Goal: Information Seeking & Learning: Learn about a topic

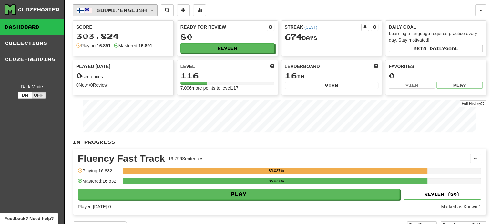
click at [118, 13] on button "Suomi / English" at bounding box center [115, 10] width 85 height 12
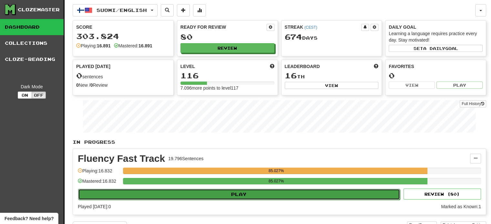
click at [151, 195] on button "Play" at bounding box center [239, 194] width 322 height 11
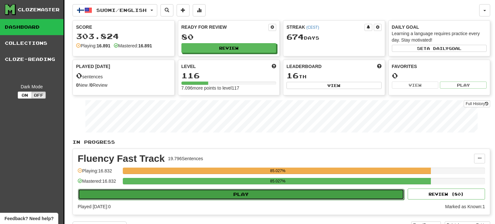
select select "**"
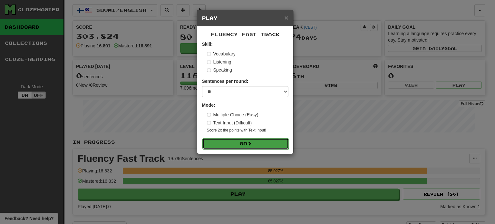
click at [218, 144] on button "Go" at bounding box center [246, 143] width 86 height 11
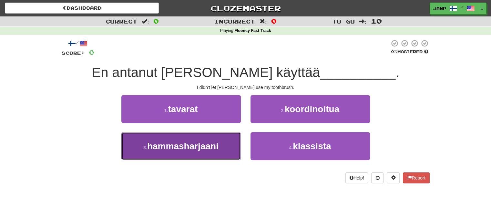
click at [219, 148] on button "3 . hammasharjaani" at bounding box center [180, 146] width 119 height 28
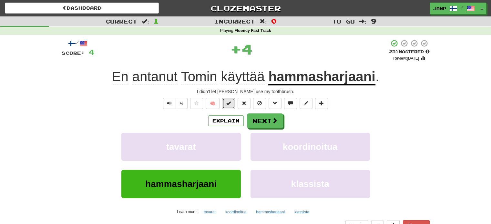
click at [231, 104] on span at bounding box center [228, 103] width 5 height 5
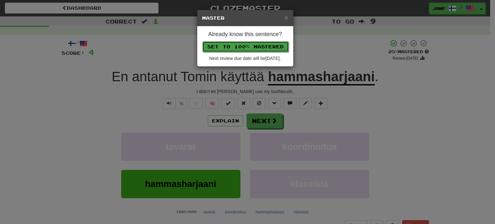
click at [259, 43] on button "Set to 100% Mastered" at bounding box center [246, 46] width 86 height 11
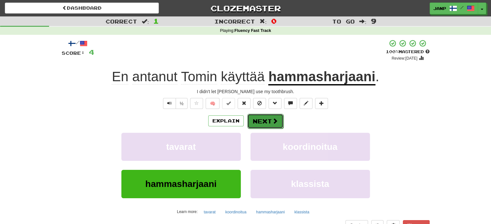
click at [267, 121] on button "Next" at bounding box center [265, 121] width 36 height 15
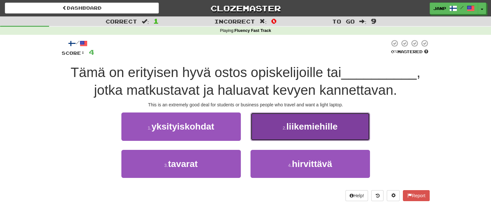
click at [272, 125] on button "2 . liikemiehille" at bounding box center [309, 127] width 119 height 28
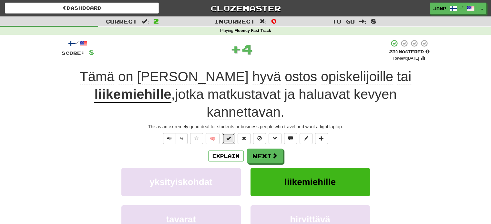
click at [227, 136] on span at bounding box center [228, 138] width 5 height 5
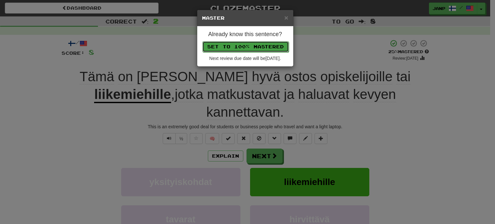
click at [234, 48] on button "Set to 100% Mastered" at bounding box center [246, 46] width 86 height 11
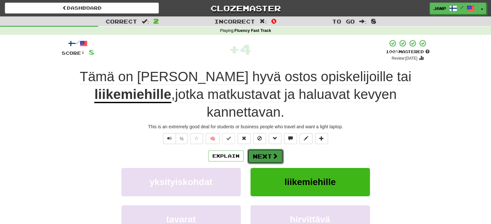
click at [268, 149] on button "Next" at bounding box center [265, 156] width 36 height 15
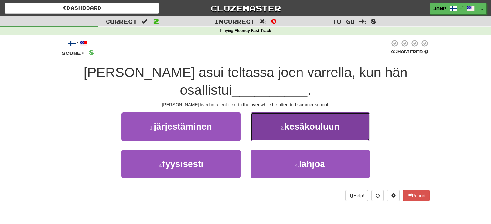
click at [289, 136] on button "2 . kesäkouluun" at bounding box center [309, 127] width 119 height 28
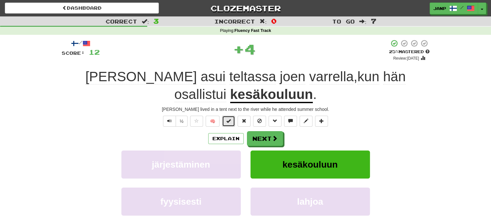
click at [227, 123] on span at bounding box center [228, 121] width 5 height 5
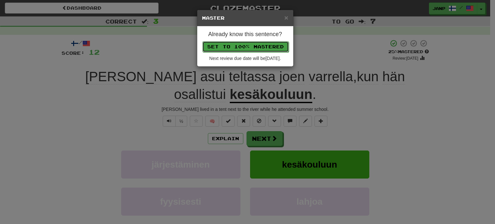
click at [251, 46] on button "Set to 100% Mastered" at bounding box center [246, 46] width 86 height 11
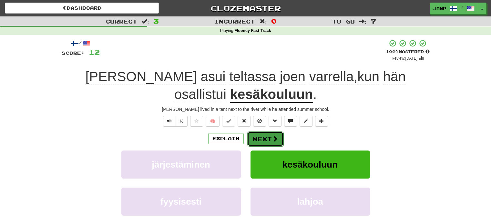
click at [264, 136] on button "Next" at bounding box center [265, 139] width 36 height 15
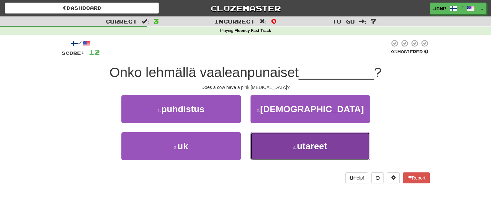
click at [263, 143] on button "4 . utareet" at bounding box center [309, 146] width 119 height 28
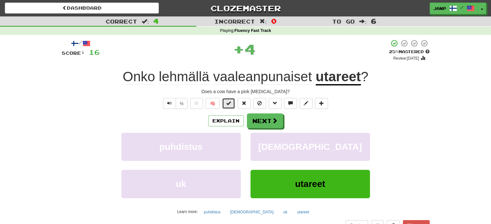
click at [229, 104] on span at bounding box center [228, 103] width 5 height 5
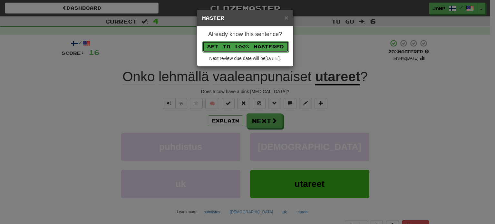
click at [243, 44] on button "Set to 100% Mastered" at bounding box center [246, 46] width 86 height 11
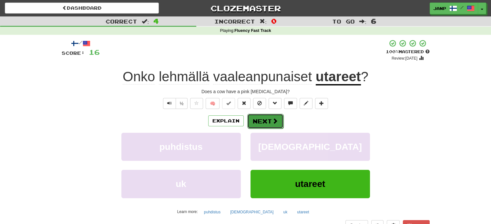
click at [258, 119] on button "Next" at bounding box center [265, 121] width 36 height 15
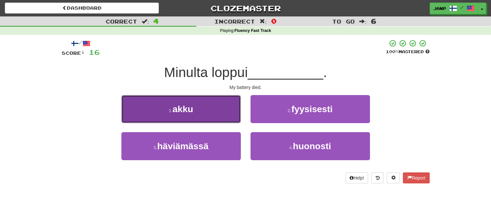
click at [227, 118] on button "1 . akku" at bounding box center [180, 109] width 119 height 28
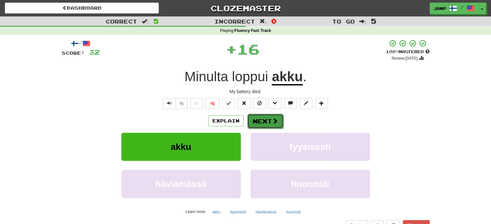
click at [259, 121] on button "Next" at bounding box center [265, 121] width 36 height 15
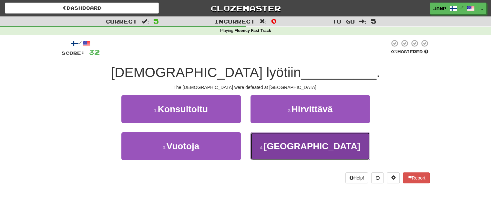
click at [267, 135] on button "4 . Waterloossa" at bounding box center [309, 146] width 119 height 28
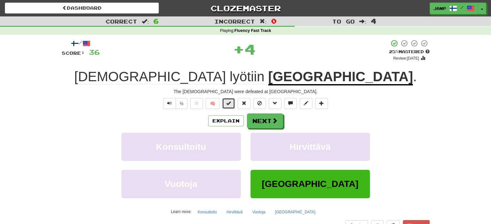
click at [230, 104] on span at bounding box center [228, 103] width 5 height 5
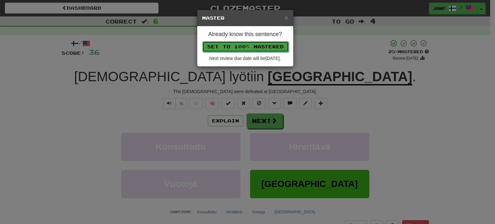
click at [247, 45] on button "Set to 100% Mastered" at bounding box center [246, 46] width 86 height 11
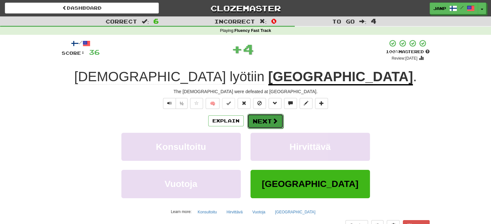
click at [266, 125] on button "Next" at bounding box center [265, 121] width 36 height 15
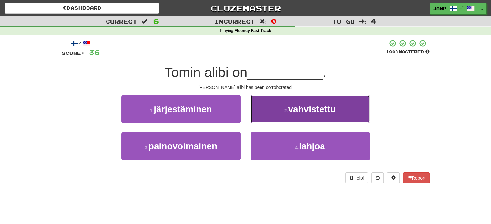
click at [268, 106] on button "2 . vahvistettu" at bounding box center [309, 109] width 119 height 28
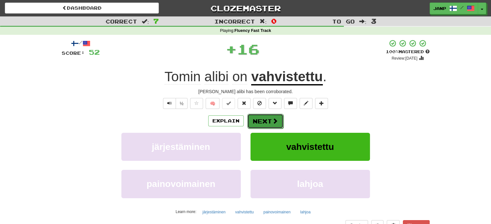
click at [262, 119] on button "Next" at bounding box center [265, 121] width 36 height 15
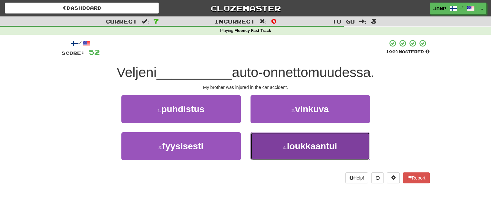
click at [264, 147] on button "4 . loukkaantui" at bounding box center [309, 146] width 119 height 28
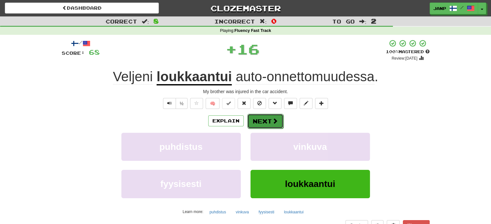
click at [250, 117] on button "Next" at bounding box center [265, 121] width 36 height 15
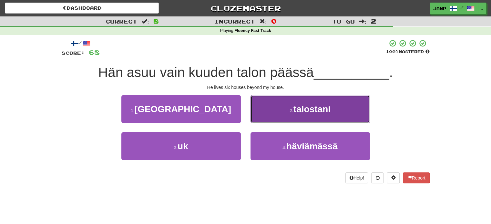
click at [257, 116] on button "2 . talostani" at bounding box center [309, 109] width 119 height 28
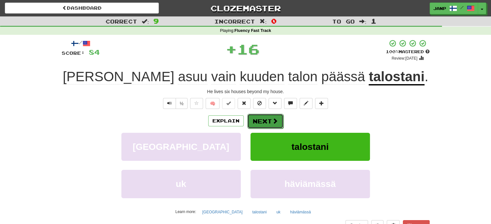
click at [258, 119] on button "Next" at bounding box center [265, 121] width 36 height 15
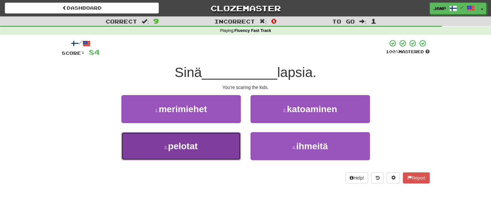
click at [226, 148] on button "3 . pelotat" at bounding box center [180, 146] width 119 height 28
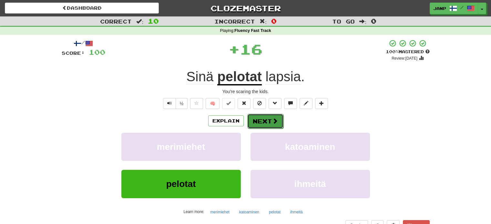
click at [257, 122] on button "Next" at bounding box center [265, 121] width 36 height 15
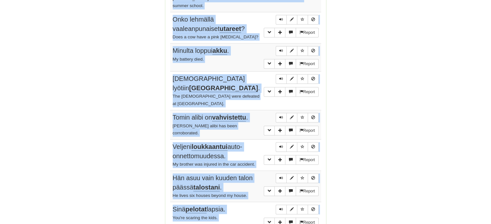
scroll to position [519, 0]
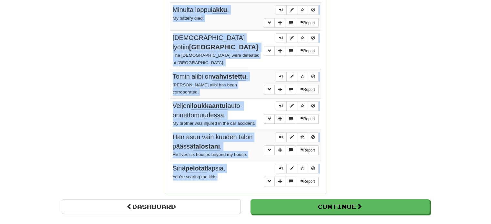
drag, startPoint x: 172, startPoint y: 28, endPoint x: 232, endPoint y: 151, distance: 137.0
click at [232, 152] on tbody "Report En antanut Tomin käyttää hammasharjaani . I didn't let Tom use my toothb…" at bounding box center [245, 9] width 151 height 362
copy tbody "En antanut Tomin käyttää hammasharjaani . I didn't let Tom use my toothbrush. R…"
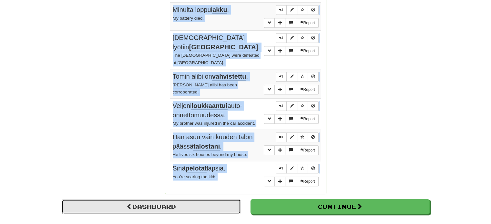
click at [180, 199] on link "Dashboard" at bounding box center [151, 206] width 179 height 15
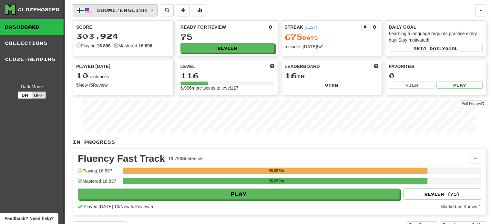
click at [131, 13] on button "Suomi / English" at bounding box center [115, 10] width 85 height 12
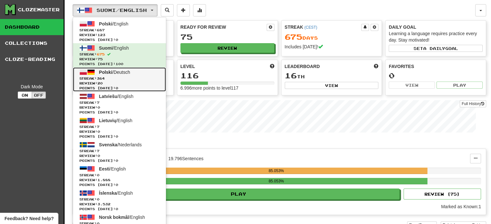
click at [133, 77] on span "Streak: 364" at bounding box center [119, 78] width 80 height 5
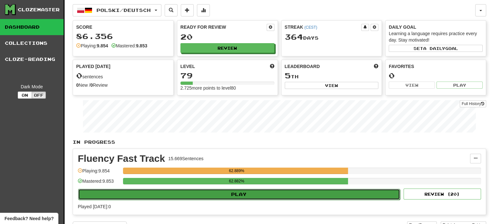
click at [178, 191] on button "Play" at bounding box center [239, 194] width 322 height 11
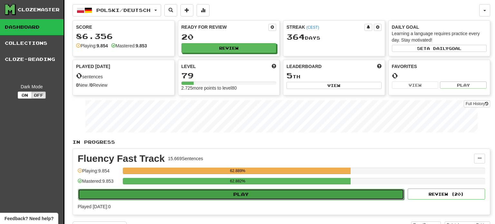
select select "**"
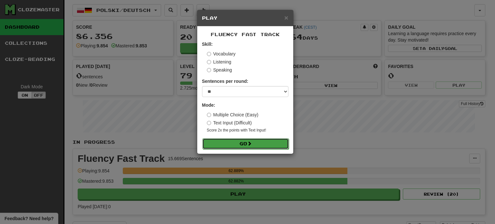
click at [228, 147] on button "Go" at bounding box center [246, 143] width 86 height 11
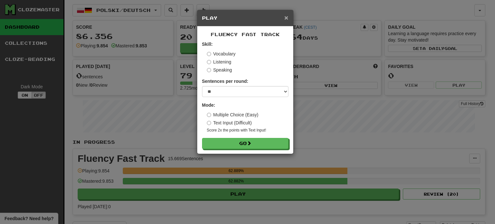
click at [288, 19] on span "×" at bounding box center [286, 17] width 4 height 7
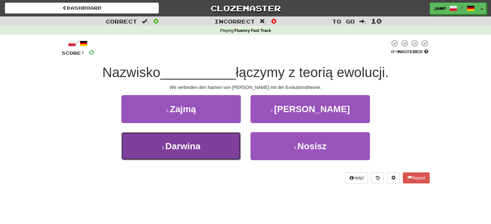
click at [228, 146] on button "3 . [GEOGRAPHIC_DATA]" at bounding box center [180, 146] width 119 height 28
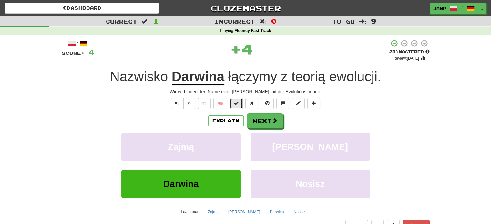
click at [233, 104] on button at bounding box center [236, 103] width 13 height 11
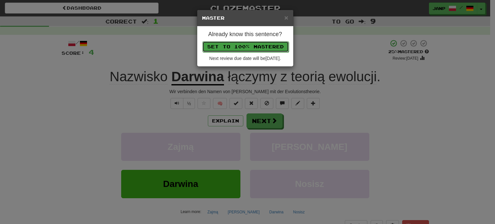
click at [251, 43] on button "Set to 100% Mastered" at bounding box center [246, 46] width 86 height 11
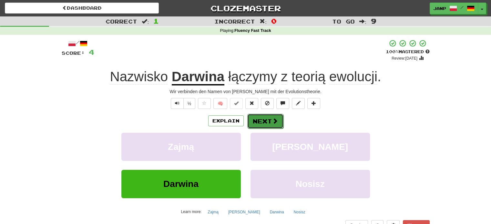
click at [265, 121] on button "Next" at bounding box center [265, 121] width 36 height 15
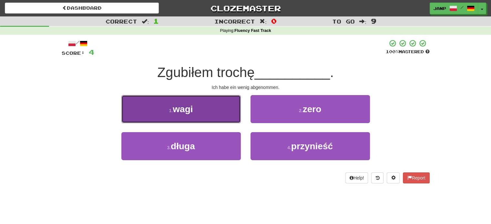
click at [216, 105] on button "1 . wagi" at bounding box center [180, 109] width 119 height 28
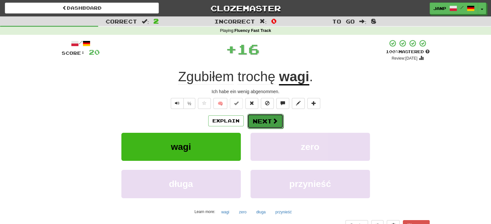
click at [260, 120] on button "Next" at bounding box center [265, 121] width 36 height 15
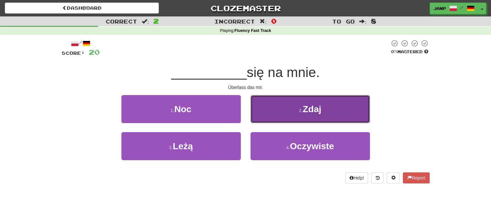
click at [263, 118] on button "2 . Zdaj" at bounding box center [309, 109] width 119 height 28
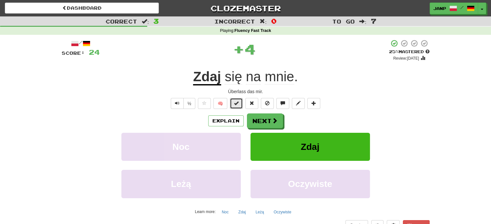
click at [232, 103] on button at bounding box center [236, 103] width 13 height 11
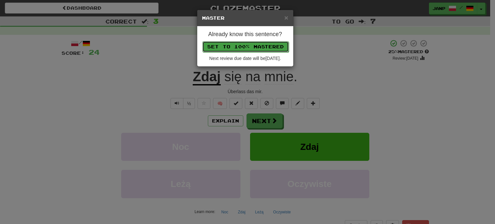
click at [248, 41] on button "Set to 100% Mastered" at bounding box center [246, 46] width 86 height 11
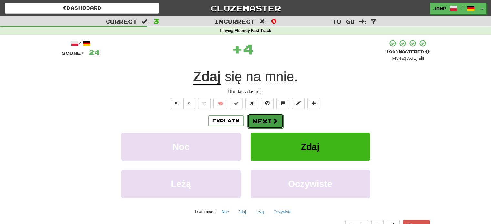
click at [263, 124] on button "Next" at bounding box center [265, 121] width 36 height 15
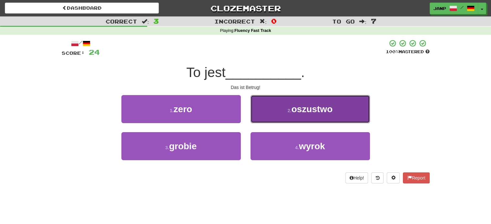
click at [289, 104] on button "2 . oszustwo" at bounding box center [309, 109] width 119 height 28
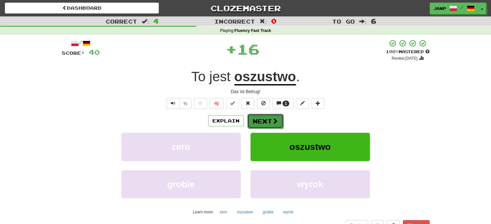
click at [263, 122] on button "Next" at bounding box center [265, 121] width 36 height 15
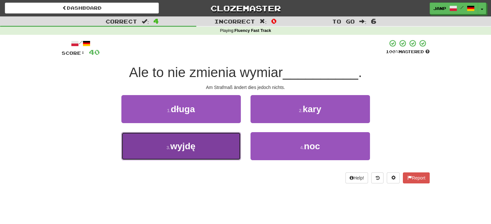
click at [216, 142] on button "3 . wyjdę" at bounding box center [180, 146] width 119 height 28
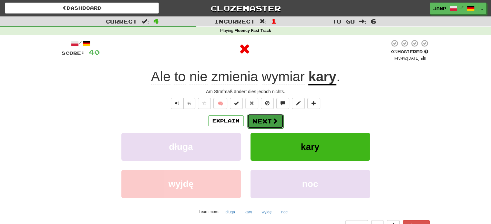
click at [260, 119] on button "Next" at bounding box center [265, 121] width 36 height 15
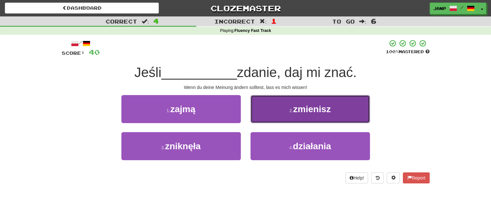
click at [258, 120] on button "2 . zmienisz" at bounding box center [309, 109] width 119 height 28
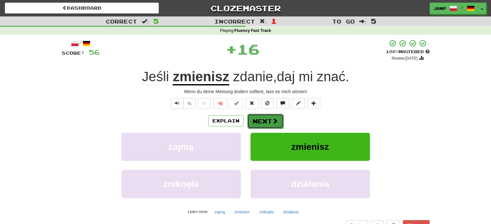
click at [257, 121] on button "Next" at bounding box center [265, 121] width 36 height 15
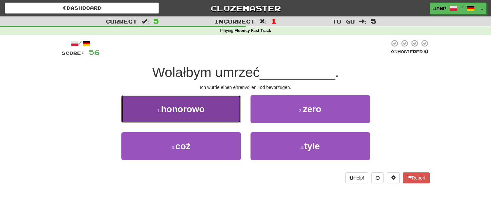
click at [221, 120] on button "1 . honorowo" at bounding box center [180, 109] width 119 height 28
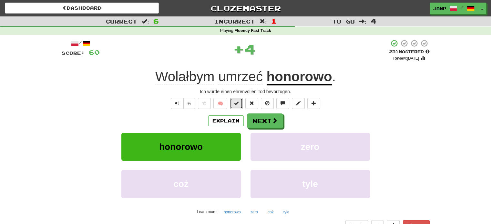
click at [234, 105] on span at bounding box center [236, 103] width 5 height 5
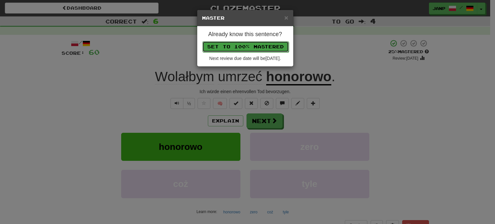
click at [253, 45] on button "Set to 100% Mastered" at bounding box center [246, 46] width 86 height 11
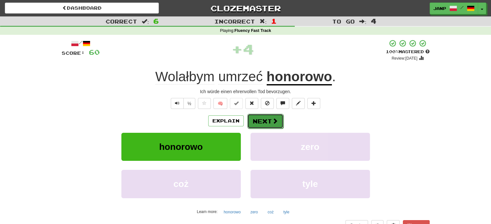
click at [273, 121] on span at bounding box center [275, 121] width 6 height 6
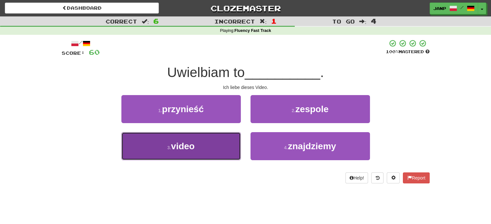
click at [217, 153] on button "3 . video" at bounding box center [180, 146] width 119 height 28
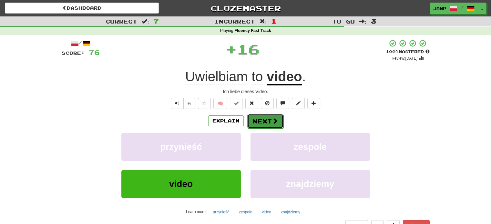
click at [264, 119] on button "Next" at bounding box center [265, 121] width 36 height 15
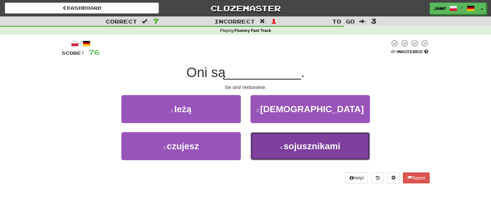
click at [261, 144] on button "4 . sojusznikami" at bounding box center [309, 146] width 119 height 28
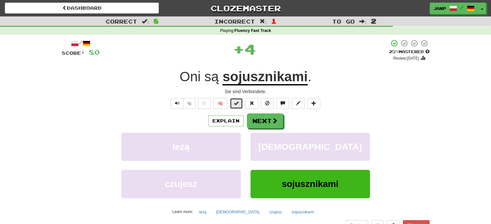
click at [235, 104] on span at bounding box center [236, 103] width 5 height 5
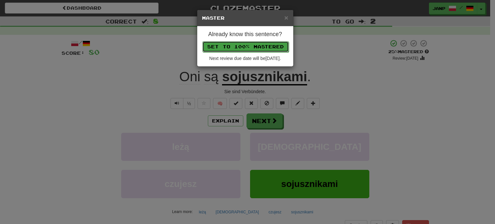
click at [254, 47] on button "Set to 100% Mastered" at bounding box center [246, 46] width 86 height 11
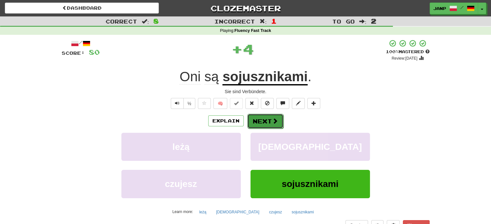
click at [267, 122] on button "Next" at bounding box center [265, 121] width 36 height 15
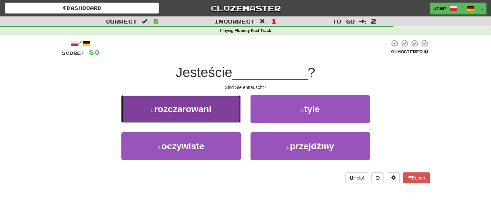
click at [214, 119] on button "1 . rozczarowani" at bounding box center [180, 109] width 119 height 28
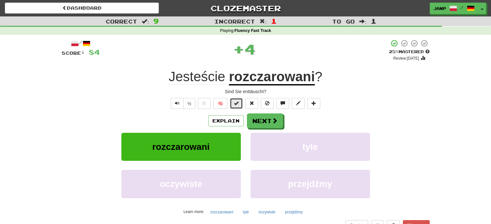
click at [236, 104] on span at bounding box center [236, 103] width 5 height 5
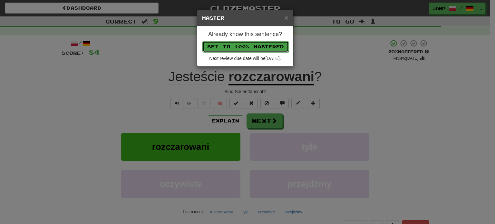
click at [252, 46] on button "Set to 100% Mastered" at bounding box center [246, 46] width 86 height 11
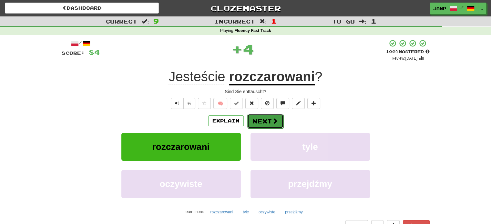
click at [264, 120] on button "Next" at bounding box center [265, 121] width 36 height 15
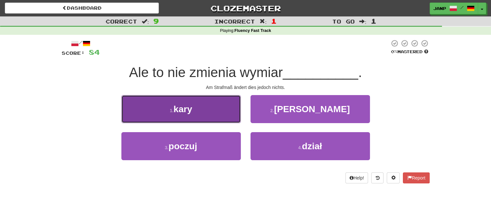
click at [223, 119] on button "1 . kary" at bounding box center [180, 109] width 119 height 28
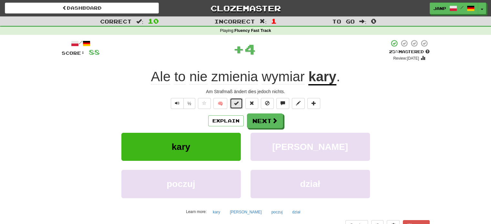
click at [237, 101] on span at bounding box center [236, 103] width 5 height 5
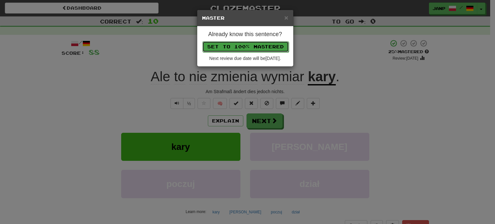
click at [259, 44] on button "Set to 100% Mastered" at bounding box center [246, 46] width 86 height 11
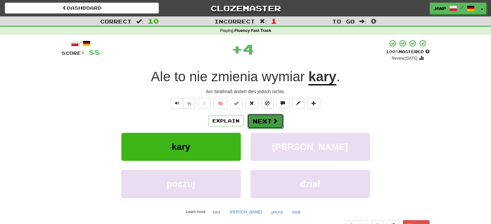
click at [268, 124] on button "Next" at bounding box center [265, 121] width 36 height 15
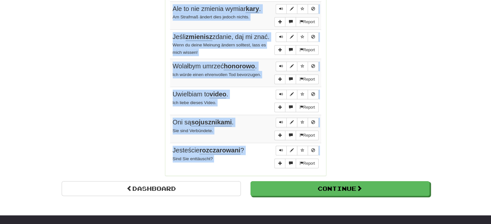
scroll to position [517, 0]
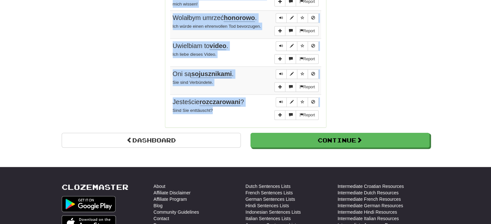
drag, startPoint x: 172, startPoint y: 24, endPoint x: 232, endPoint y: 124, distance: 116.2
copy tbody "Nazwisko Darwina łączymy z teorią ewolucji. Wir verbinden den Namen von Darwin …"
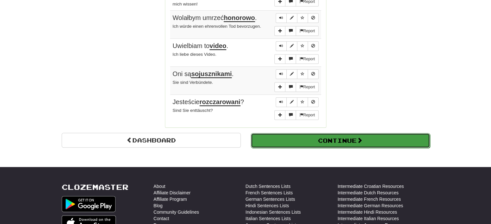
click at [359, 143] on span at bounding box center [359, 140] width 6 height 6
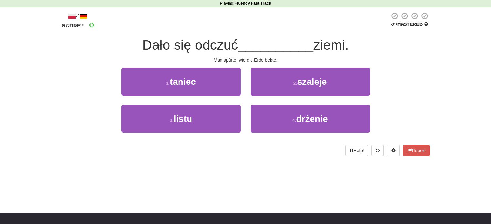
scroll to position [12, 0]
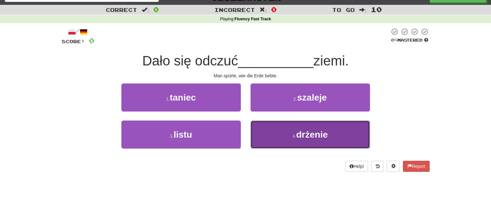
click at [283, 128] on button "4 . drżenie" at bounding box center [309, 135] width 119 height 28
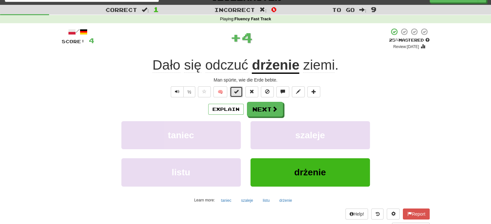
click at [234, 88] on button at bounding box center [236, 91] width 13 height 11
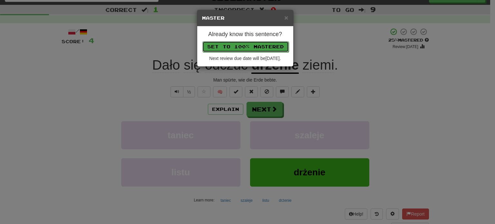
click at [247, 46] on button "Set to 100% Mastered" at bounding box center [246, 46] width 86 height 11
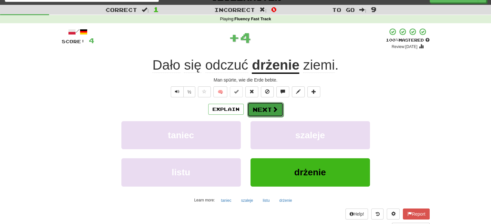
click at [268, 111] on button "Next" at bounding box center [265, 109] width 36 height 15
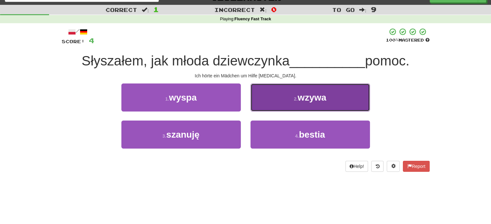
click at [282, 107] on button "2 . wzywa" at bounding box center [309, 98] width 119 height 28
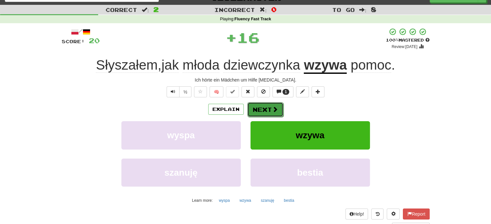
click at [262, 112] on button "Next" at bounding box center [265, 109] width 36 height 15
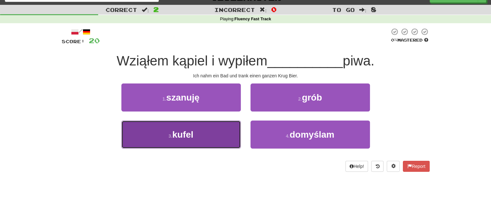
click at [220, 135] on button "3 . kufel" at bounding box center [180, 135] width 119 height 28
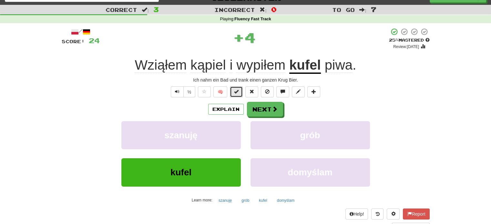
click at [236, 93] on span at bounding box center [236, 91] width 5 height 5
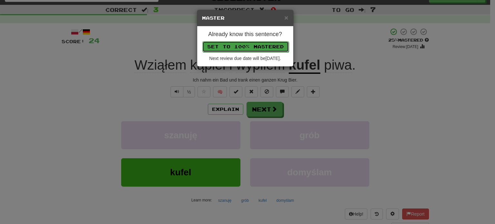
click at [241, 44] on button "Set to 100% Mastered" at bounding box center [246, 46] width 86 height 11
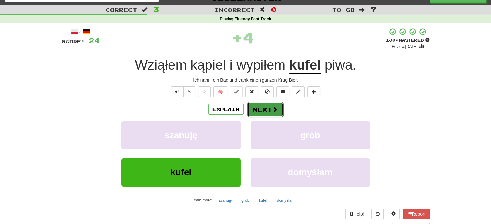
click at [260, 110] on button "Next" at bounding box center [265, 109] width 36 height 15
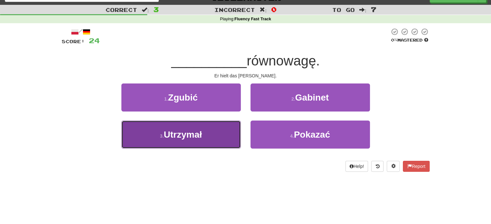
click at [223, 130] on button "3 . Utrzymał" at bounding box center [180, 135] width 119 height 28
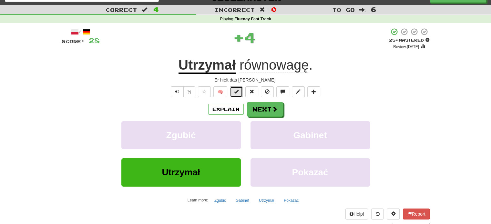
click at [237, 91] on span at bounding box center [236, 91] width 5 height 5
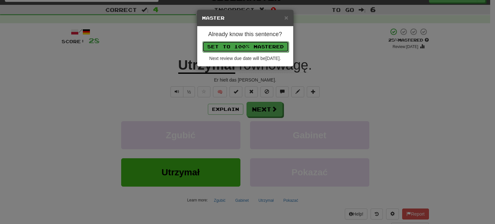
click at [253, 43] on button "Set to 100% Mastered" at bounding box center [246, 46] width 86 height 11
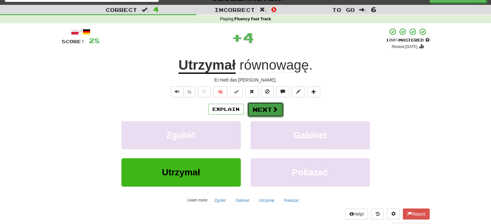
click at [264, 112] on button "Next" at bounding box center [265, 109] width 36 height 15
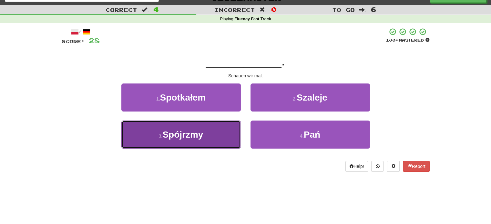
click at [233, 129] on button "3 . Spójrzmy" at bounding box center [180, 135] width 119 height 28
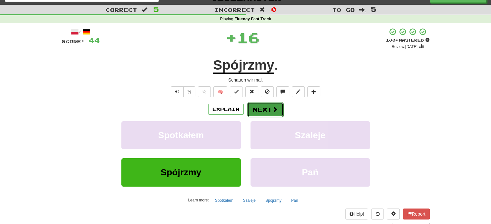
click at [257, 107] on button "Next" at bounding box center [265, 109] width 36 height 15
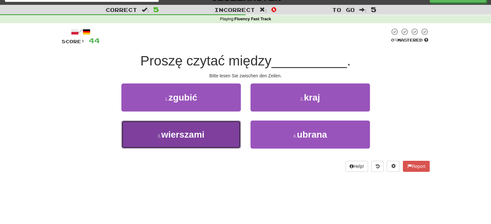
click at [229, 127] on button "3 . wierszami" at bounding box center [180, 135] width 119 height 28
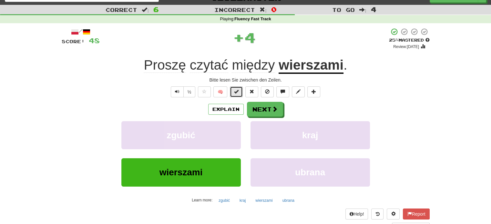
click at [238, 95] on button at bounding box center [236, 91] width 13 height 11
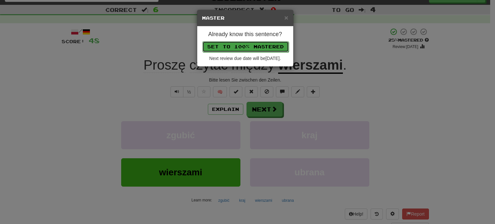
click at [256, 44] on button "Set to 100% Mastered" at bounding box center [246, 46] width 86 height 11
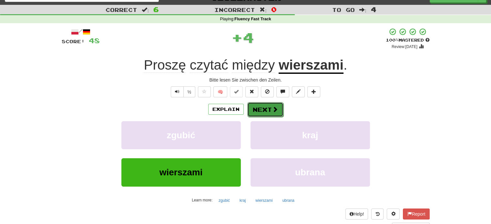
click at [274, 108] on span at bounding box center [275, 109] width 6 height 6
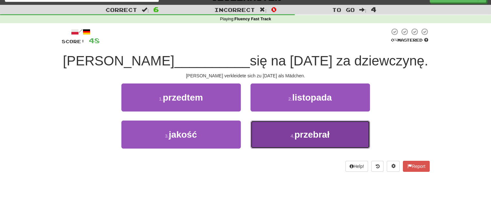
click at [275, 138] on button "4 . przebrał" at bounding box center [309, 135] width 119 height 28
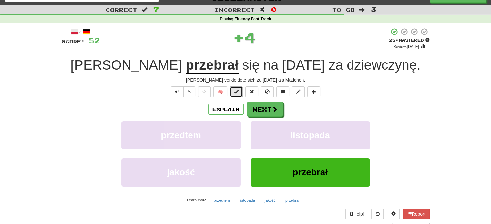
click at [240, 93] on button at bounding box center [236, 91] width 13 height 11
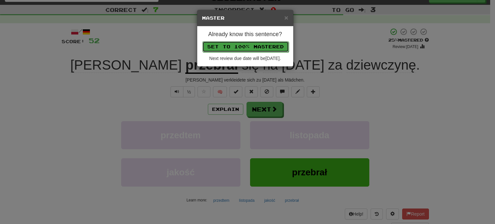
click at [245, 45] on button "Set to 100% Mastered" at bounding box center [246, 46] width 86 height 11
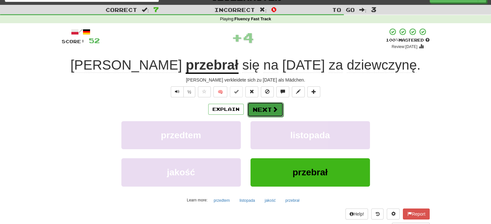
click at [266, 112] on button "Next" at bounding box center [265, 109] width 36 height 15
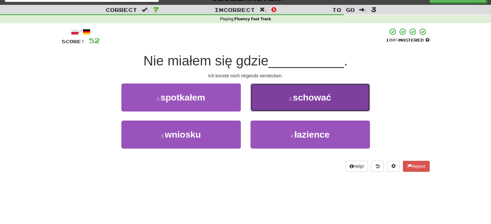
click at [269, 107] on button "2 . schować" at bounding box center [309, 98] width 119 height 28
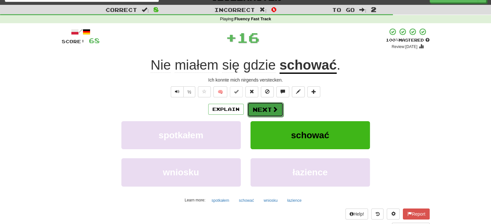
click at [255, 104] on button "Next" at bounding box center [265, 109] width 36 height 15
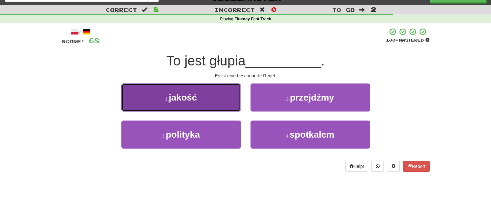
click at [224, 104] on button "1 . jakość" at bounding box center [180, 98] width 119 height 28
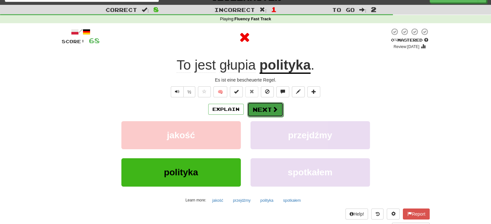
click at [260, 109] on button "Next" at bounding box center [265, 109] width 36 height 15
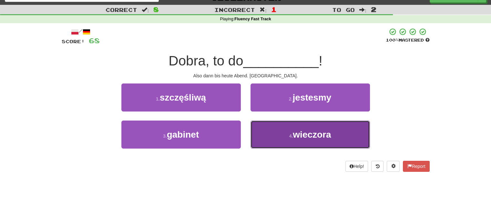
click at [282, 137] on button "4 . wieczora" at bounding box center [309, 135] width 119 height 28
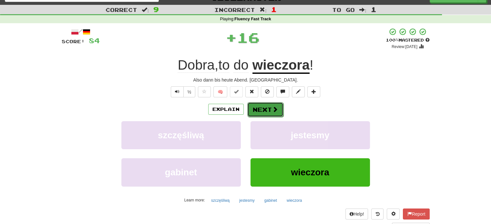
click at [268, 113] on button "Next" at bounding box center [265, 109] width 36 height 15
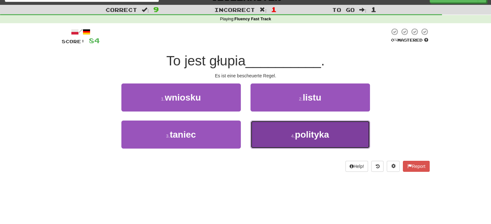
click at [267, 130] on button "4 . polityka" at bounding box center [309, 135] width 119 height 28
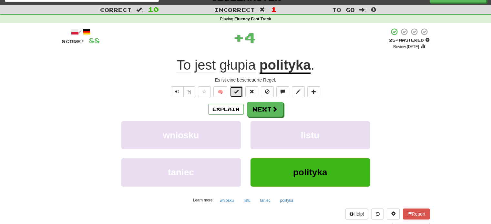
click at [238, 89] on span at bounding box center [236, 91] width 5 height 5
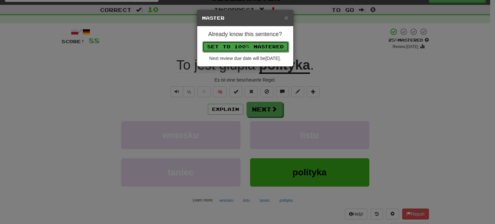
click at [246, 47] on button "Set to 100% Mastered" at bounding box center [246, 46] width 86 height 11
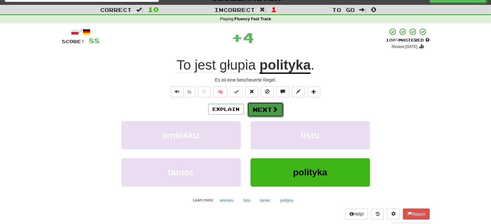
click at [263, 117] on button "Next" at bounding box center [265, 109] width 36 height 15
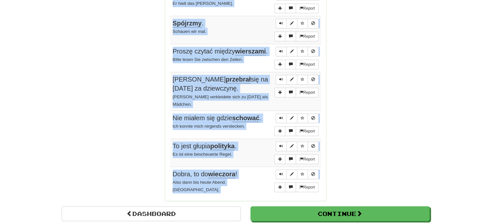
scroll to position [490, 0]
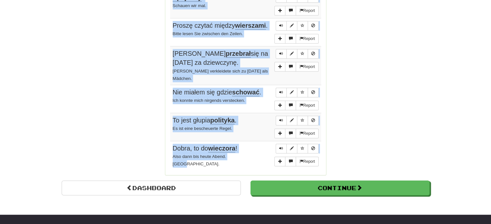
drag, startPoint x: 169, startPoint y: 50, endPoint x: 250, endPoint y: 139, distance: 121.0
copy div "Sentences: Report Dało się odczuć drżenie ziemi. Man spürte, wie die Erde bebte…"
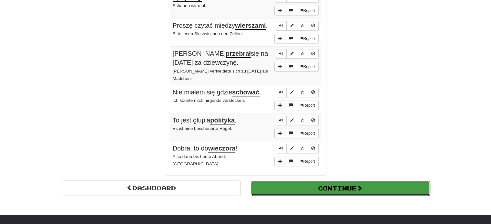
click at [346, 181] on button "Continue" at bounding box center [340, 188] width 179 height 15
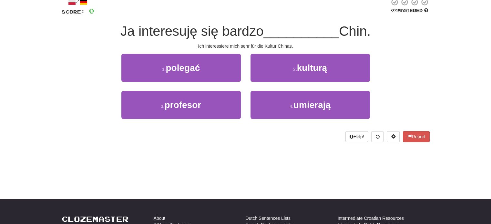
scroll to position [37, 0]
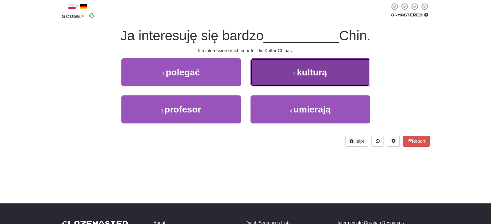
click at [336, 73] on button "2 . kulturą" at bounding box center [309, 72] width 119 height 28
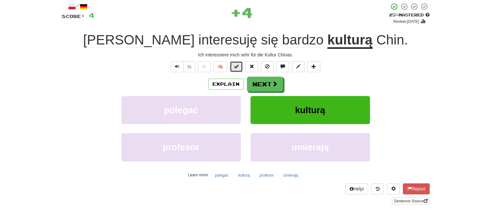
click at [238, 66] on span at bounding box center [236, 66] width 5 height 5
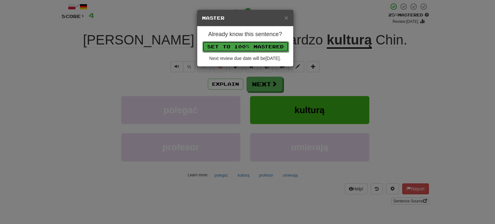
click at [253, 44] on button "Set to 100% Mastered" at bounding box center [246, 46] width 86 height 11
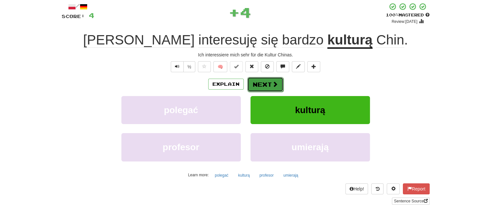
click at [270, 85] on button "Next" at bounding box center [265, 84] width 36 height 15
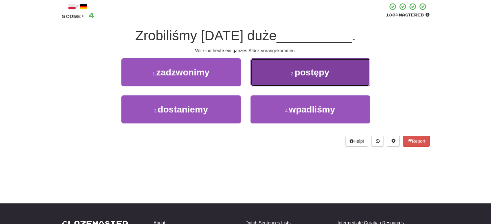
click at [286, 65] on button "2 . postępy" at bounding box center [309, 72] width 119 height 28
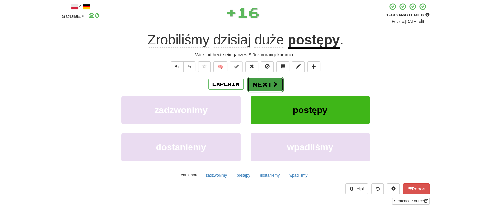
click at [267, 83] on button "Next" at bounding box center [265, 84] width 36 height 15
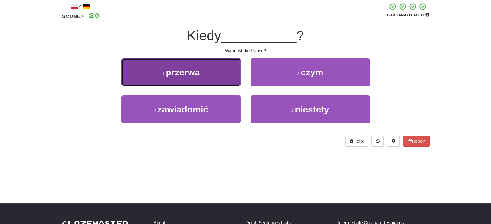
click at [230, 83] on button "1 . przerwa" at bounding box center [180, 72] width 119 height 28
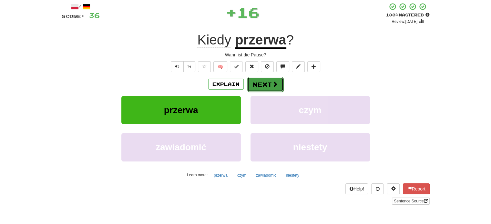
click at [261, 83] on button "Next" at bounding box center [265, 84] width 36 height 15
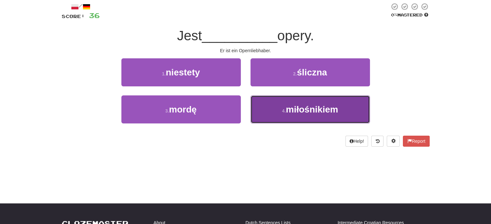
click at [282, 104] on button "4 . miłośnikiem" at bounding box center [309, 109] width 119 height 28
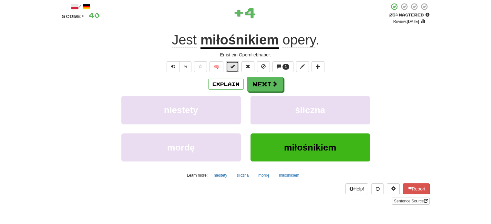
click at [232, 64] on span at bounding box center [232, 66] width 5 height 5
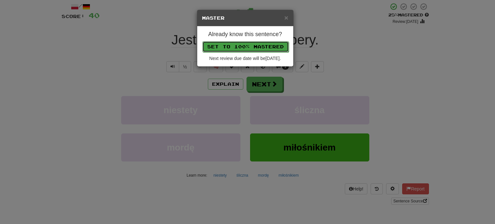
click at [249, 45] on button "Set to 100% Mastered" at bounding box center [246, 46] width 86 height 11
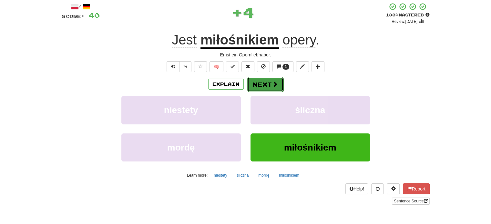
click at [279, 84] on button "Next" at bounding box center [265, 84] width 36 height 15
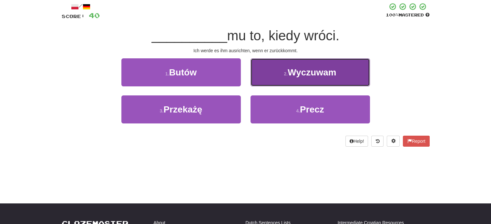
click at [268, 73] on button "2 . Wyczuwam" at bounding box center [309, 72] width 119 height 28
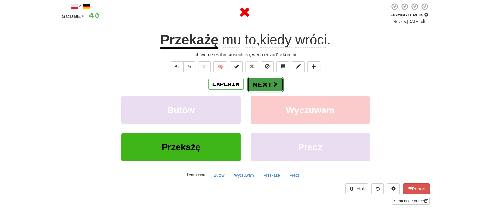
click at [264, 80] on button "Next" at bounding box center [265, 84] width 36 height 15
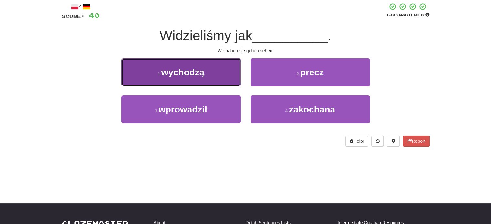
click at [227, 75] on button "1 . wychodzą" at bounding box center [180, 72] width 119 height 28
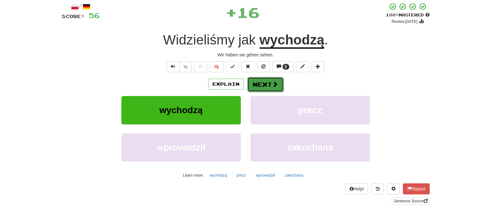
click at [269, 83] on button "Next" at bounding box center [265, 84] width 36 height 15
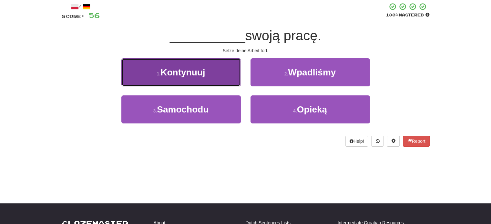
click at [230, 79] on button "1 . Kontynuuj" at bounding box center [180, 72] width 119 height 28
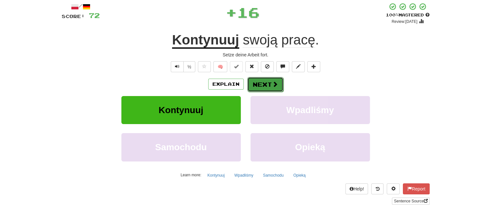
click at [264, 80] on button "Next" at bounding box center [265, 84] width 36 height 15
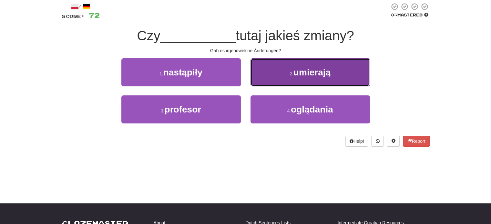
click at [272, 81] on button "2 . umierają" at bounding box center [309, 72] width 119 height 28
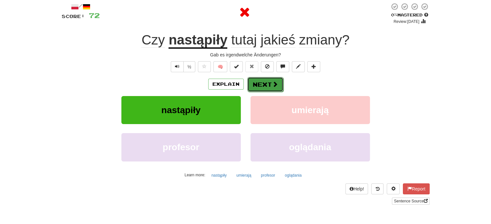
click at [262, 80] on button "Next" at bounding box center [265, 84] width 36 height 15
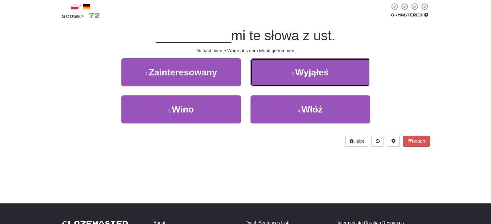
click at [262, 80] on button "2 . Wyjąłeś" at bounding box center [309, 72] width 119 height 28
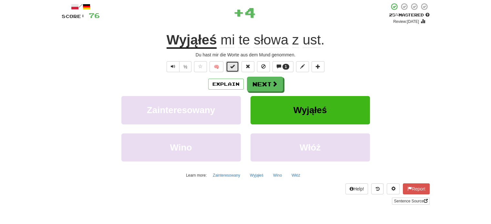
click at [232, 67] on span at bounding box center [232, 66] width 5 height 5
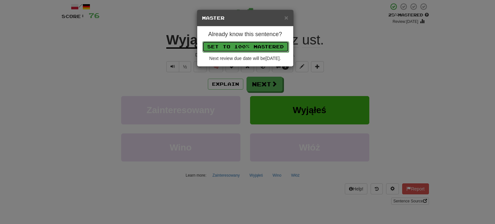
click at [248, 43] on button "Set to 100% Mastered" at bounding box center [246, 46] width 86 height 11
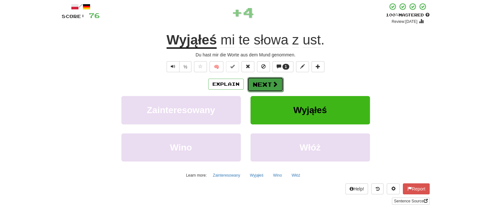
click at [262, 82] on button "Next" at bounding box center [265, 84] width 36 height 15
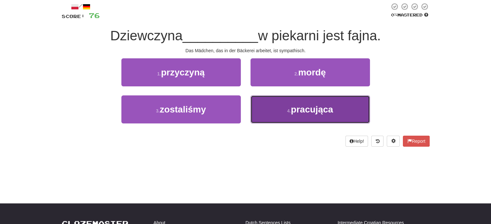
click at [299, 117] on button "4 . pracująca" at bounding box center [309, 109] width 119 height 28
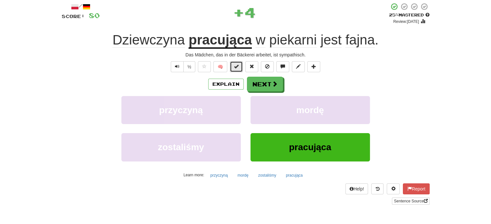
click at [239, 65] on button at bounding box center [236, 66] width 13 height 11
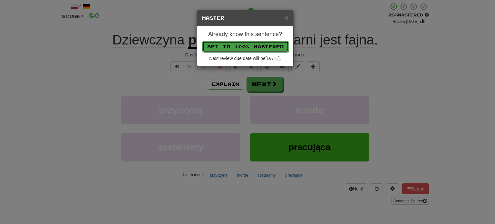
click at [254, 41] on button "Set to 100% Mastered" at bounding box center [246, 46] width 86 height 11
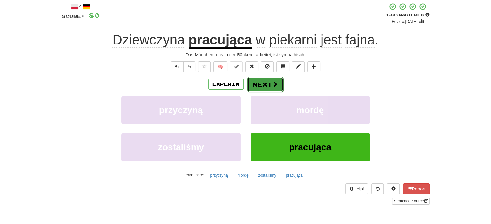
click at [268, 82] on button "Next" at bounding box center [265, 84] width 36 height 15
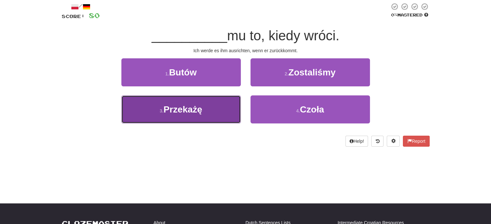
click at [235, 102] on button "3 . Przekażę" at bounding box center [180, 109] width 119 height 28
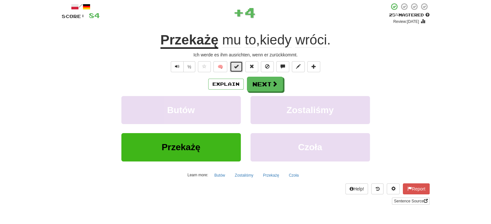
click at [236, 67] on span at bounding box center [236, 66] width 5 height 5
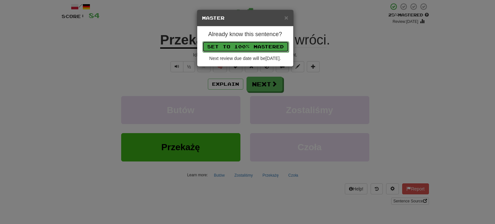
click at [247, 44] on button "Set to 100% Mastered" at bounding box center [246, 46] width 86 height 11
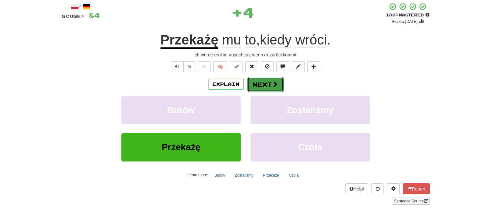
click at [257, 81] on button "Next" at bounding box center [265, 84] width 36 height 15
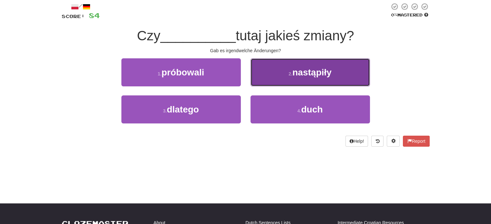
click at [281, 80] on button "2 . nastąpiły" at bounding box center [309, 72] width 119 height 28
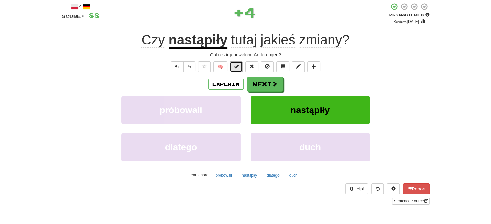
click at [240, 67] on button at bounding box center [236, 66] width 13 height 11
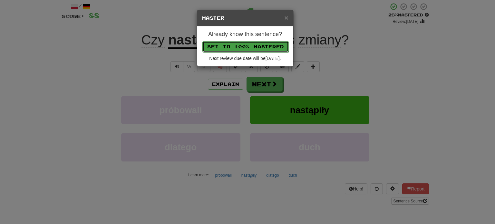
click at [252, 47] on button "Set to 100% Mastered" at bounding box center [246, 46] width 86 height 11
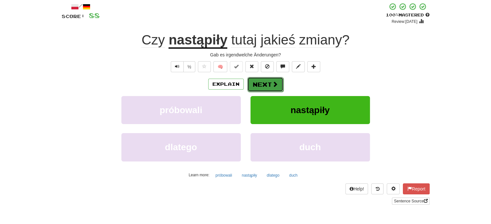
click at [268, 85] on button "Next" at bounding box center [265, 84] width 36 height 15
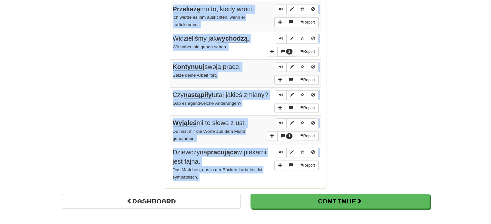
scroll to position [484, 0]
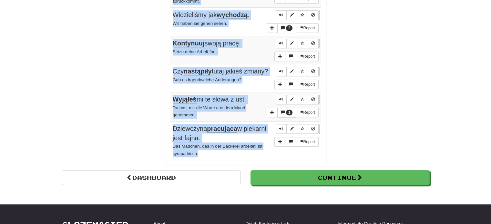
drag, startPoint x: 170, startPoint y: 60, endPoint x: 254, endPoint y: 154, distance: 126.8
click at [255, 156] on tbody "Report Ja interesuję się bardzo kulturą Chin. Ich interessiere mich sehr für di…" at bounding box center [245, 11] width 151 height 297
copy tbody "Ja interesuję się bardzo kulturą Chin. Ich interessiere mich sehr für die Kultu…"
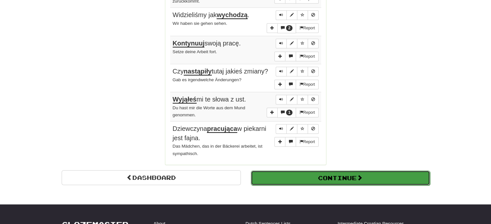
click at [345, 178] on button "Continue" at bounding box center [340, 178] width 179 height 15
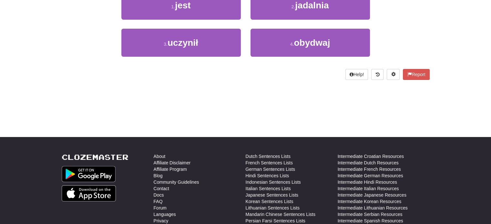
scroll to position [54, 0]
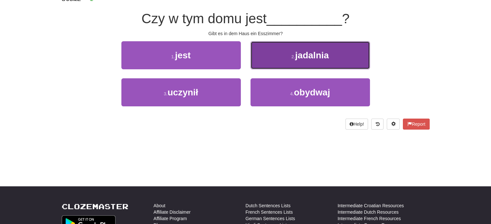
click at [310, 60] on button "2 . jadalnia" at bounding box center [309, 55] width 119 height 28
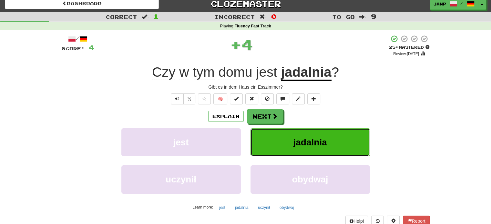
scroll to position [0, 0]
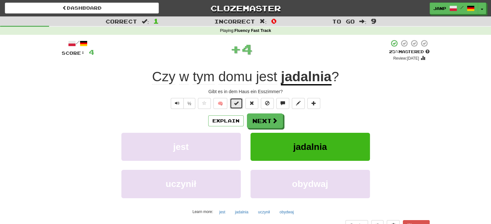
click at [236, 102] on span at bounding box center [236, 103] width 5 height 5
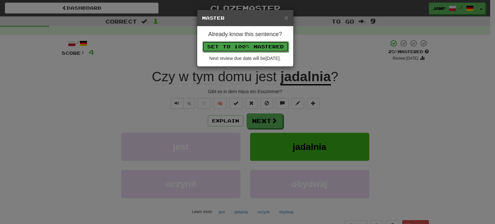
click at [261, 42] on button "Set to 100% Mastered" at bounding box center [246, 46] width 86 height 11
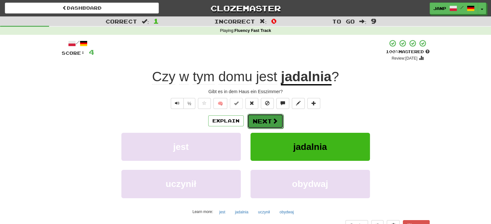
click at [281, 117] on button "Next" at bounding box center [265, 121] width 36 height 15
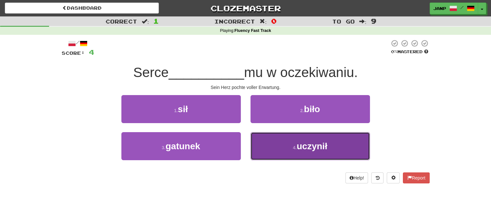
click at [286, 141] on button "4 . uczynił" at bounding box center [309, 146] width 119 height 28
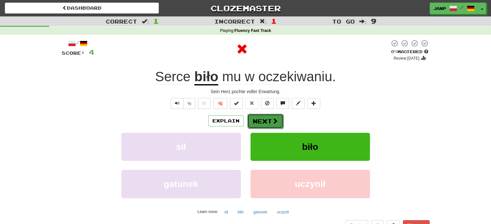
click at [278, 120] on button "Next" at bounding box center [265, 121] width 36 height 15
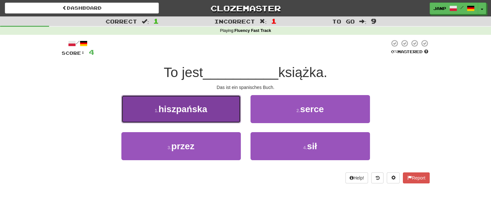
click at [209, 114] on button "1 . hiszpańska" at bounding box center [180, 109] width 119 height 28
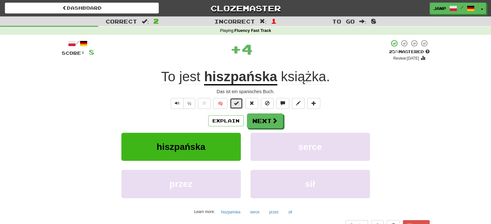
click at [235, 104] on span at bounding box center [236, 103] width 5 height 5
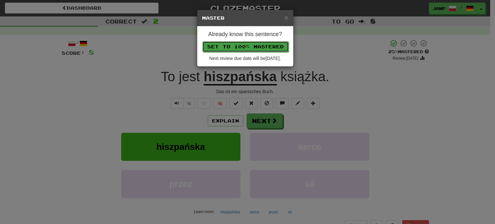
click at [266, 43] on button "Set to 100% Mastered" at bounding box center [246, 46] width 86 height 11
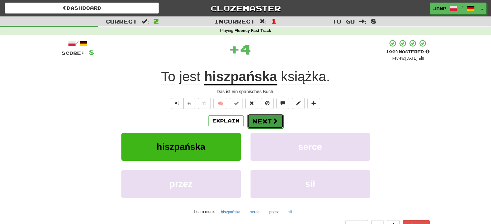
click at [267, 121] on button "Next" at bounding box center [265, 121] width 36 height 15
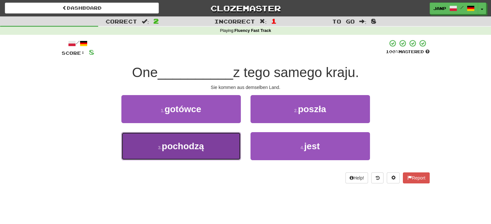
click at [228, 147] on button "3 . pochodzą" at bounding box center [180, 146] width 119 height 28
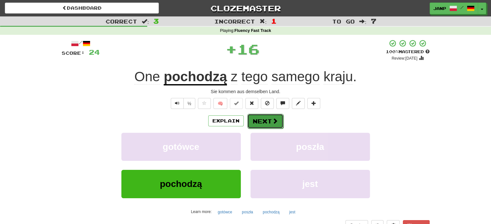
click at [265, 119] on button "Next" at bounding box center [265, 121] width 36 height 15
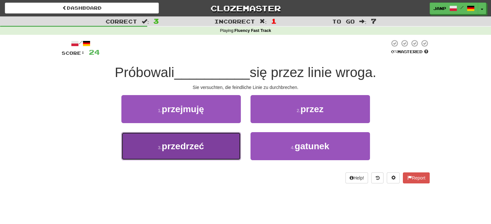
click at [216, 141] on button "3 . przedrzeć" at bounding box center [180, 146] width 119 height 28
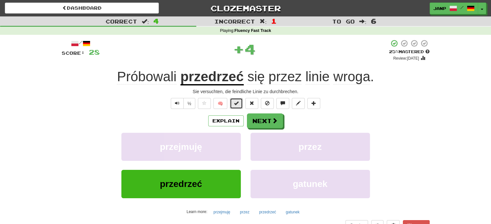
click at [236, 105] on span at bounding box center [236, 103] width 5 height 5
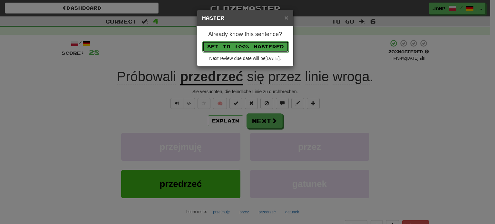
click at [261, 48] on button "Set to 100% Mastered" at bounding box center [246, 46] width 86 height 11
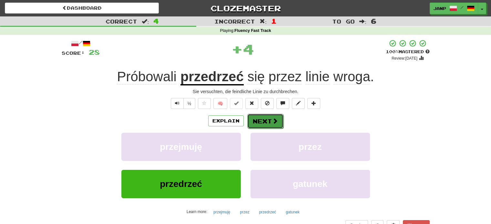
click at [263, 123] on button "Next" at bounding box center [265, 121] width 36 height 15
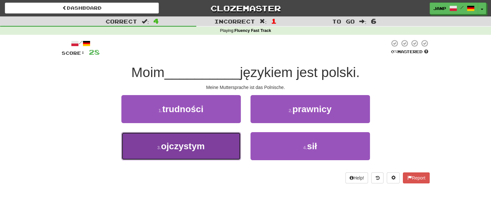
click at [216, 144] on button "3 . ojczystym" at bounding box center [180, 146] width 119 height 28
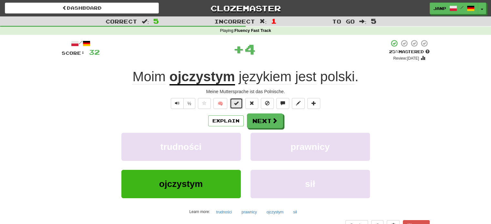
click at [237, 103] on span at bounding box center [236, 103] width 5 height 5
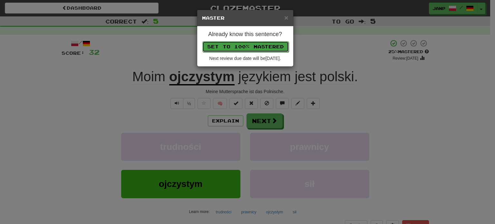
click at [260, 44] on button "Set to 100% Mastered" at bounding box center [246, 46] width 86 height 11
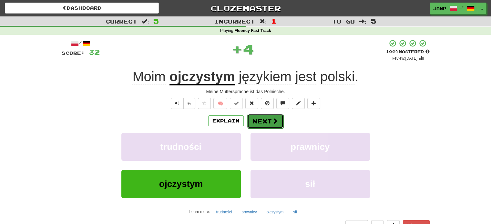
click at [266, 118] on button "Next" at bounding box center [265, 121] width 36 height 15
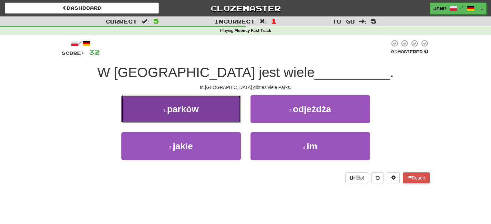
click at [224, 116] on button "1 . parków" at bounding box center [180, 109] width 119 height 28
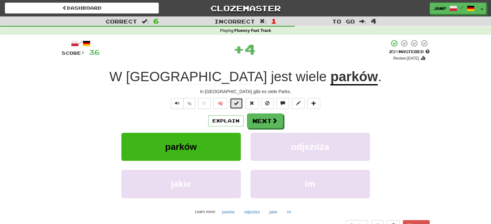
click at [235, 104] on span at bounding box center [236, 103] width 5 height 5
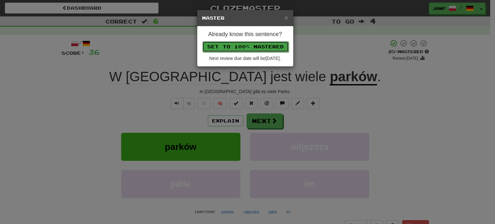
click at [264, 48] on button "Set to 100% Mastered" at bounding box center [246, 46] width 86 height 11
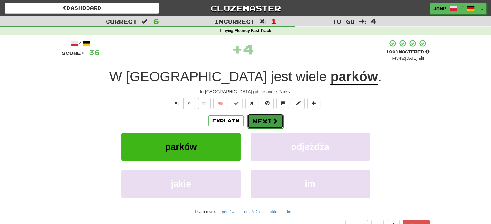
click at [265, 124] on button "Next" at bounding box center [265, 121] width 36 height 15
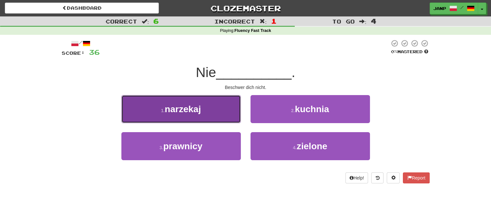
click at [229, 108] on button "1 . narzekaj" at bounding box center [180, 109] width 119 height 28
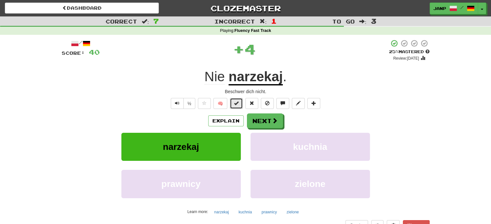
click at [239, 103] on button at bounding box center [236, 103] width 13 height 11
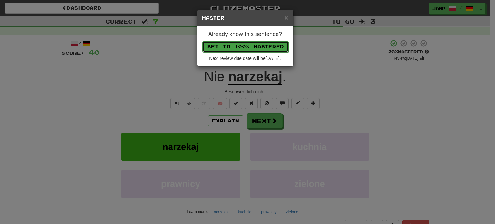
click at [266, 45] on button "Set to 100% Mastered" at bounding box center [246, 46] width 86 height 11
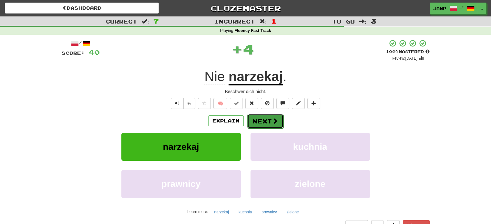
click at [263, 120] on button "Next" at bounding box center [265, 121] width 36 height 15
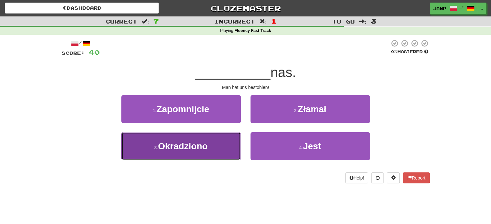
click at [233, 144] on button "3 . Okradziono" at bounding box center [180, 146] width 119 height 28
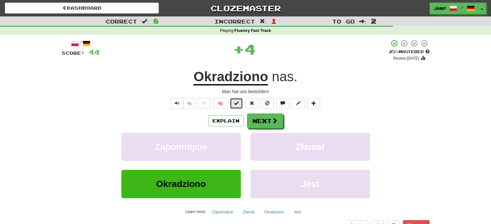
click at [238, 102] on span at bounding box center [236, 103] width 5 height 5
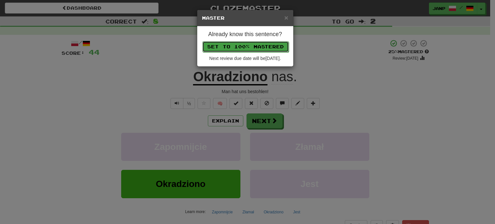
click at [258, 49] on button "Set to 100% Mastered" at bounding box center [246, 46] width 86 height 11
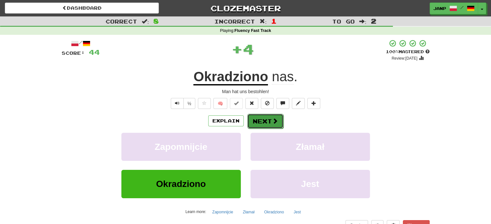
click at [259, 120] on button "Next" at bounding box center [265, 121] width 36 height 15
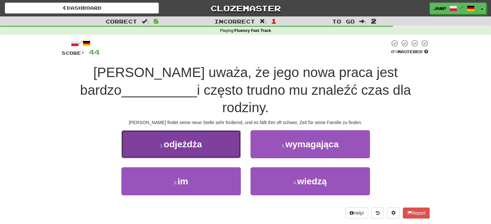
click at [226, 135] on button "1 . odjeżdża" at bounding box center [180, 144] width 119 height 28
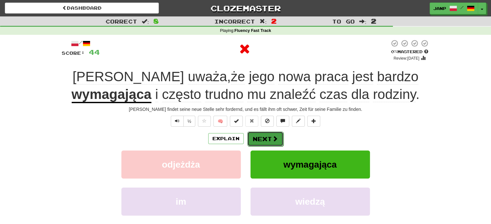
click at [257, 140] on button "Next" at bounding box center [265, 139] width 36 height 15
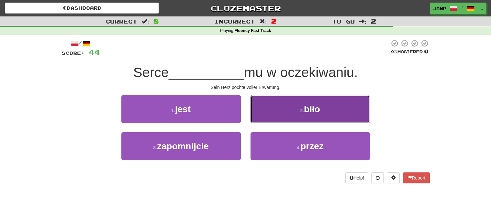
click at [284, 114] on button "2 . biło" at bounding box center [309, 109] width 119 height 28
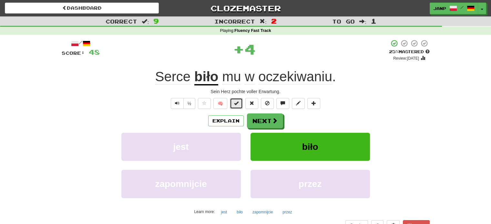
click at [232, 103] on button at bounding box center [236, 103] width 13 height 11
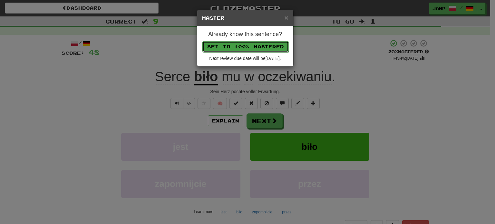
click at [251, 43] on button "Set to 100% Mastered" at bounding box center [246, 46] width 86 height 11
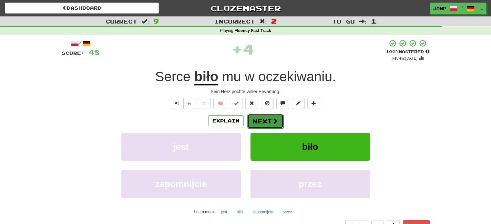
click at [268, 125] on button "Next" at bounding box center [265, 121] width 36 height 15
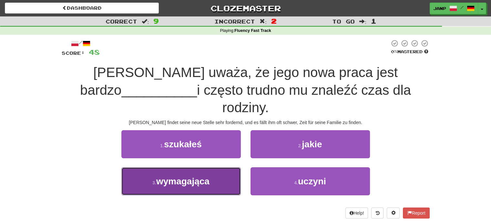
click at [213, 167] on button "3 . wymagająca" at bounding box center [180, 181] width 119 height 28
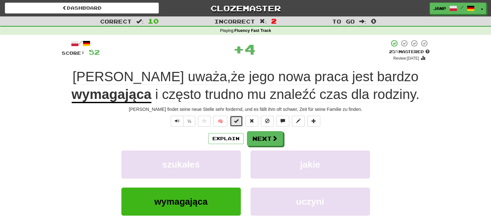
click at [234, 119] on button at bounding box center [236, 121] width 13 height 11
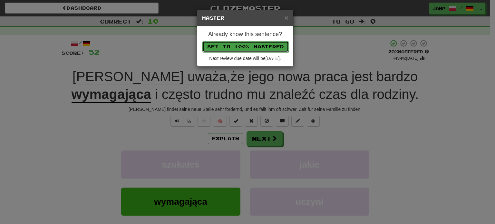
click at [260, 44] on button "Set to 100% Mastered" at bounding box center [246, 46] width 86 height 11
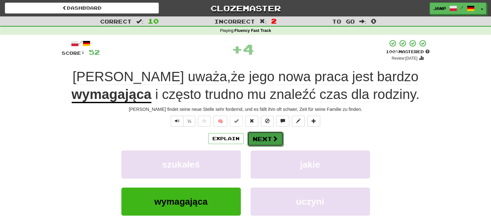
click at [258, 139] on button "Next" at bounding box center [265, 139] width 36 height 15
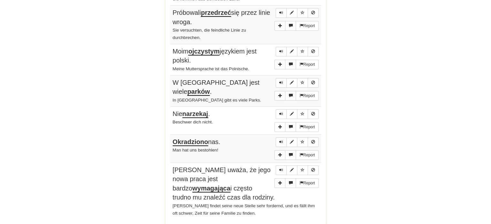
scroll to position [474, 0]
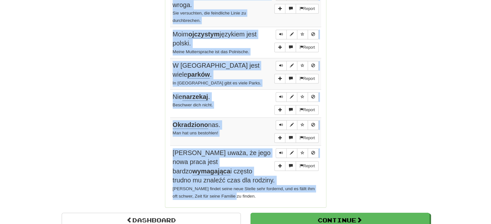
drag, startPoint x: 169, startPoint y: 61, endPoint x: 247, endPoint y: 190, distance: 150.8
copy div "Sentences: Report Czy w tym domu jest jadalnia ? Gibt es in dem Haus ein Esszim…"
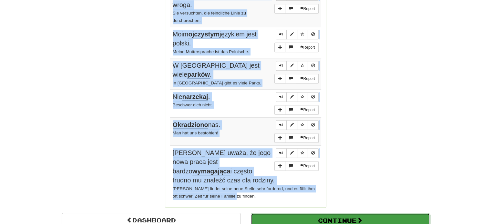
click at [302, 213] on button "Continue" at bounding box center [340, 220] width 179 height 15
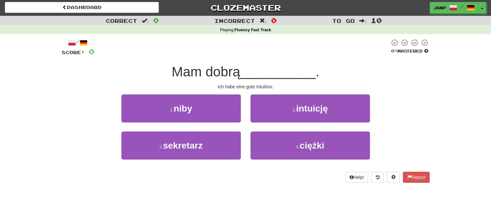
scroll to position [0, 0]
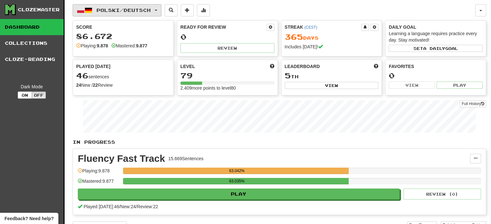
click at [100, 8] on span "Polski / Deutsch" at bounding box center [123, 9] width 54 height 5
